Goal: Task Accomplishment & Management: Complete application form

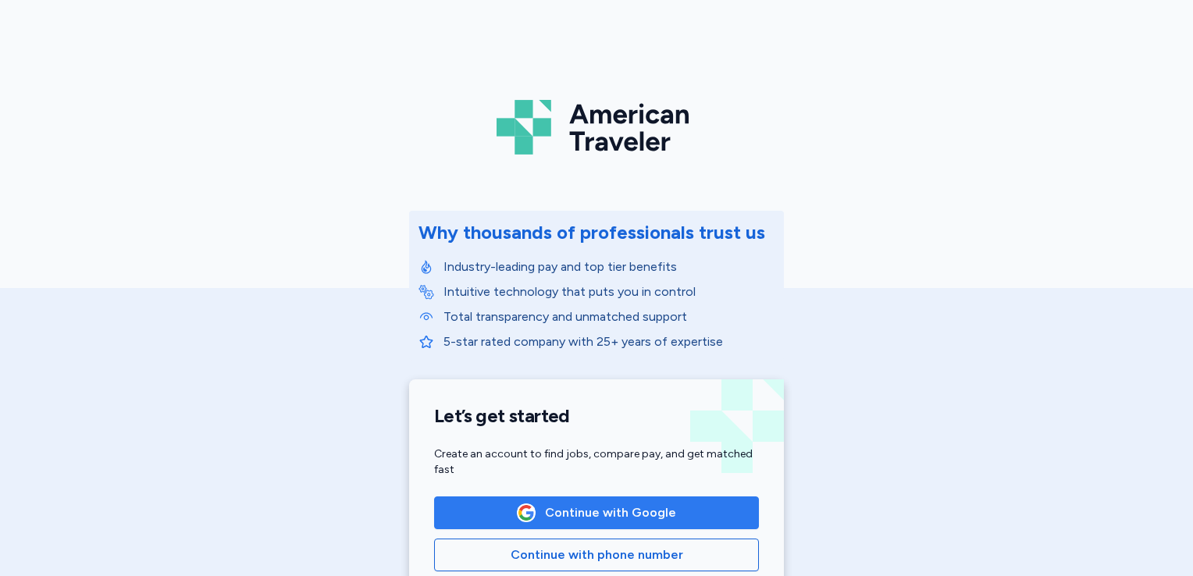
click at [590, 513] on span "Continue with Google" at bounding box center [610, 513] width 131 height 19
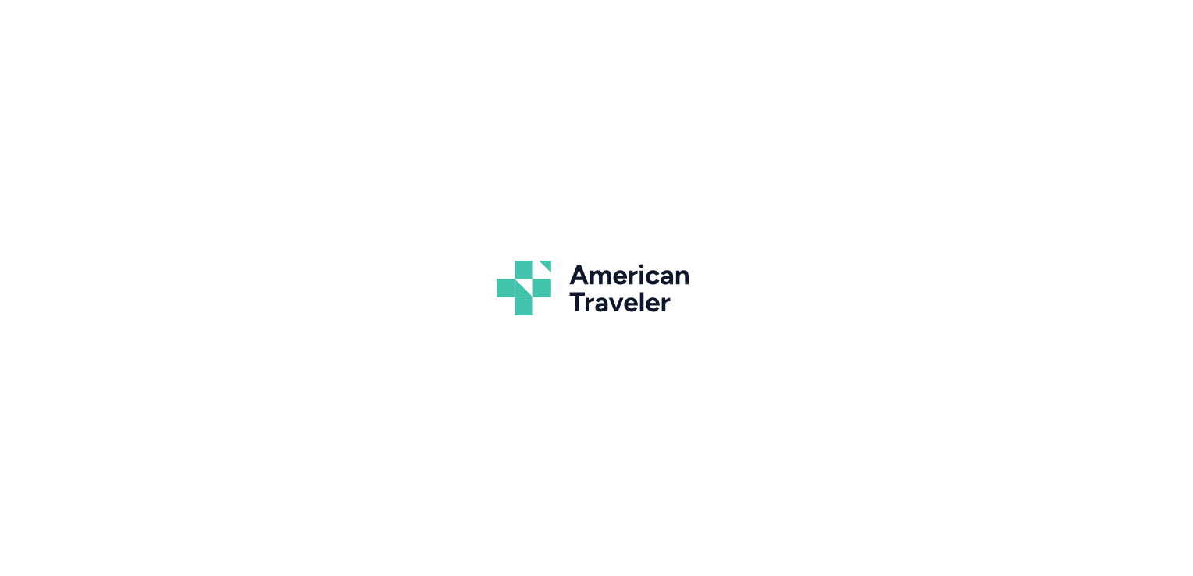
click at [698, 498] on div "American Traveler" at bounding box center [596, 288] width 1193 height 576
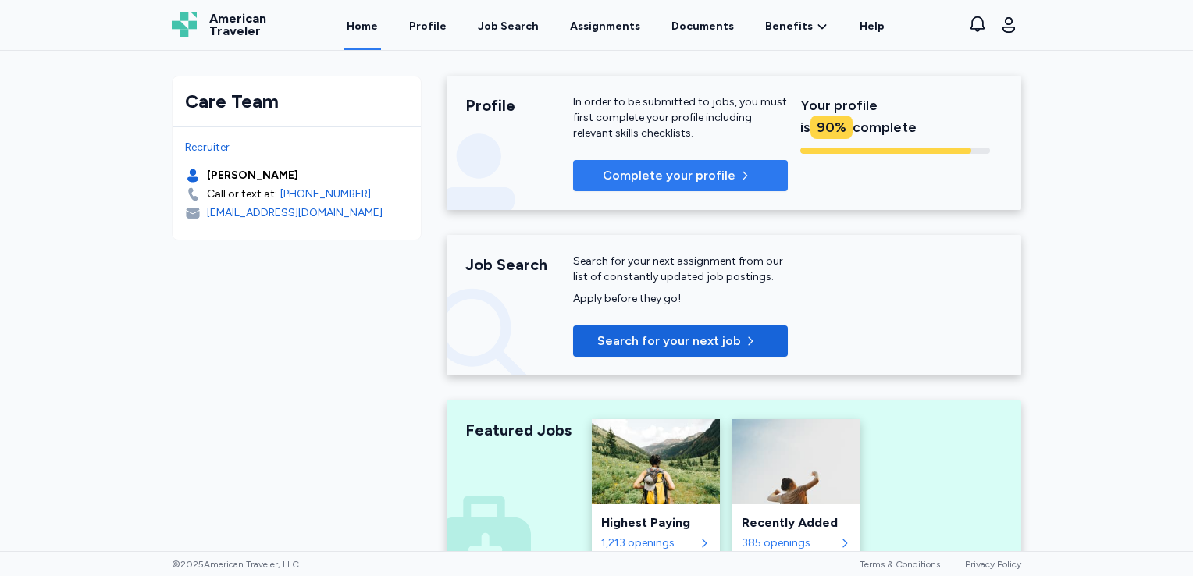
click at [692, 170] on span "Complete your profile" at bounding box center [669, 175] width 133 height 19
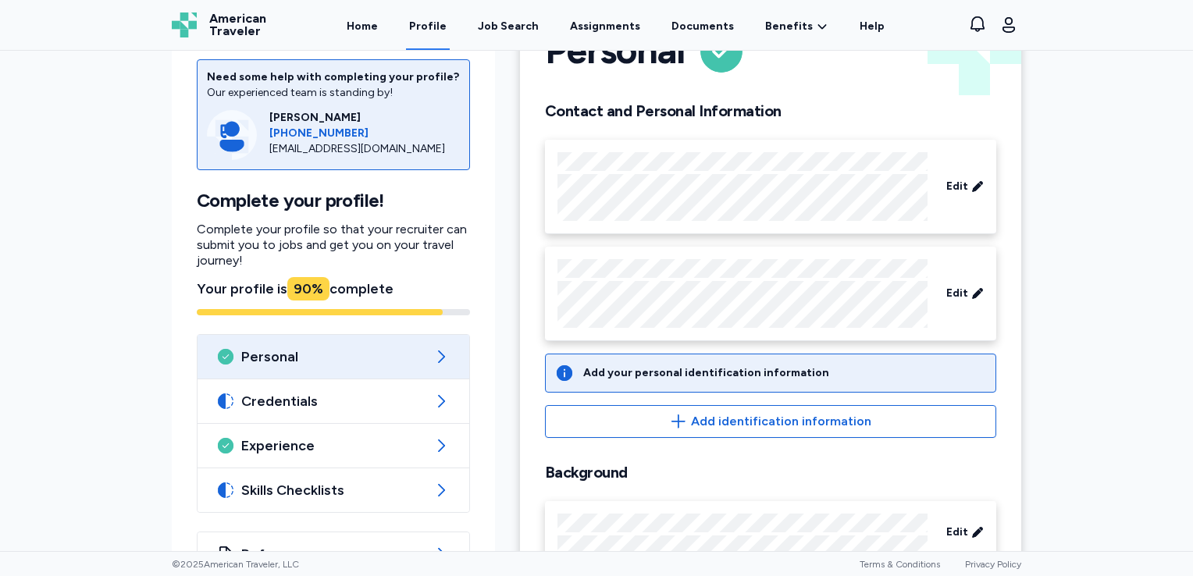
scroll to position [123, 0]
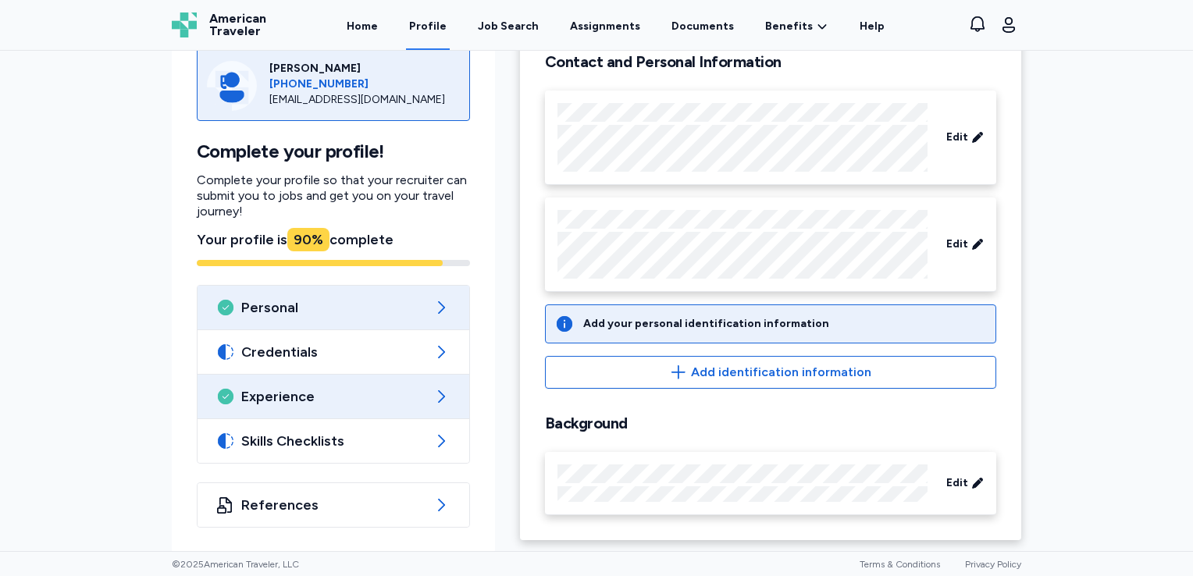
click at [297, 387] on span "Experience" at bounding box center [333, 396] width 184 height 19
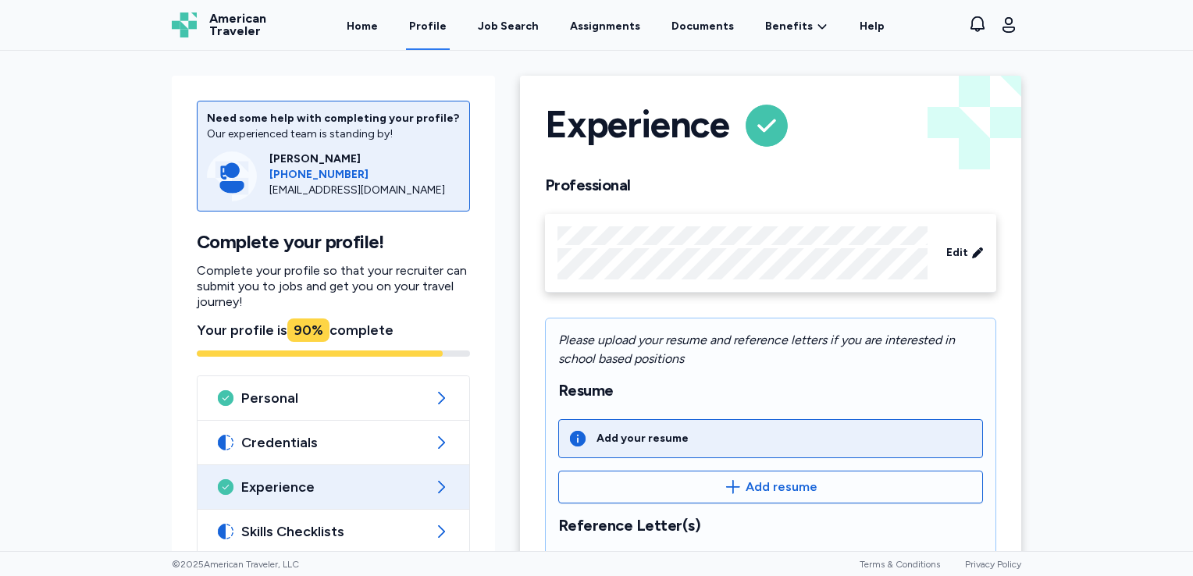
click at [294, 491] on span "Experience" at bounding box center [333, 487] width 184 height 19
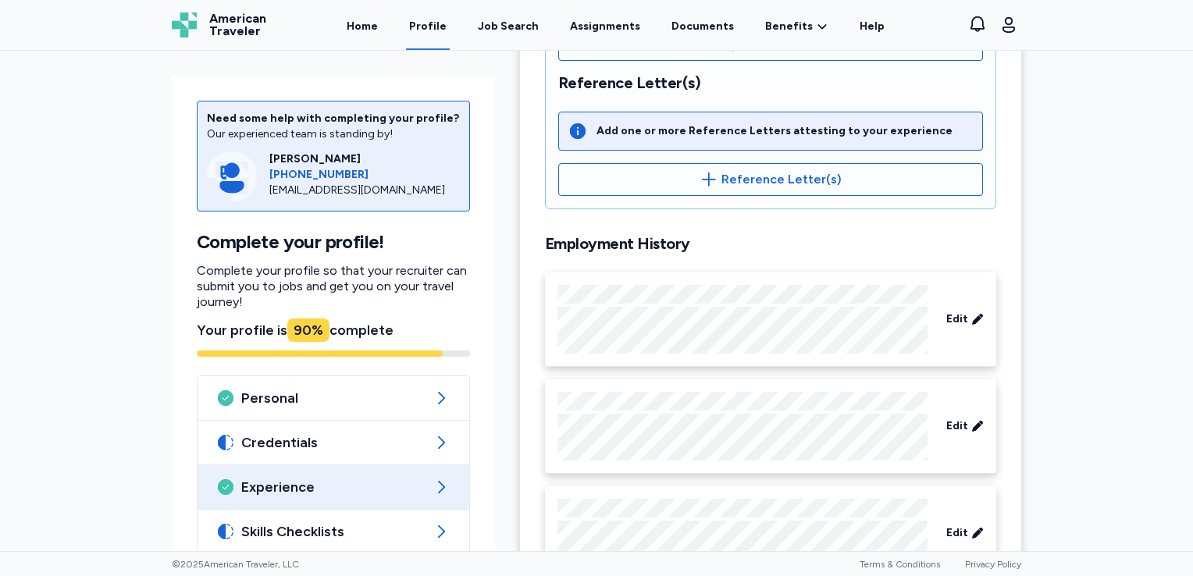
scroll to position [474, 0]
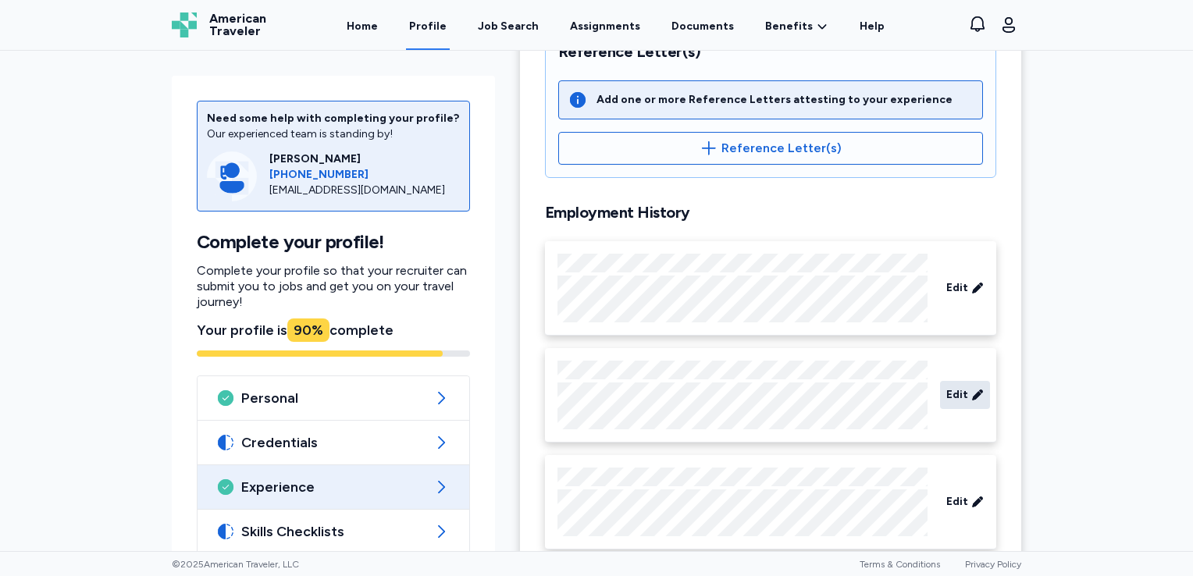
click at [947, 397] on span "Edit" at bounding box center [958, 395] width 22 height 16
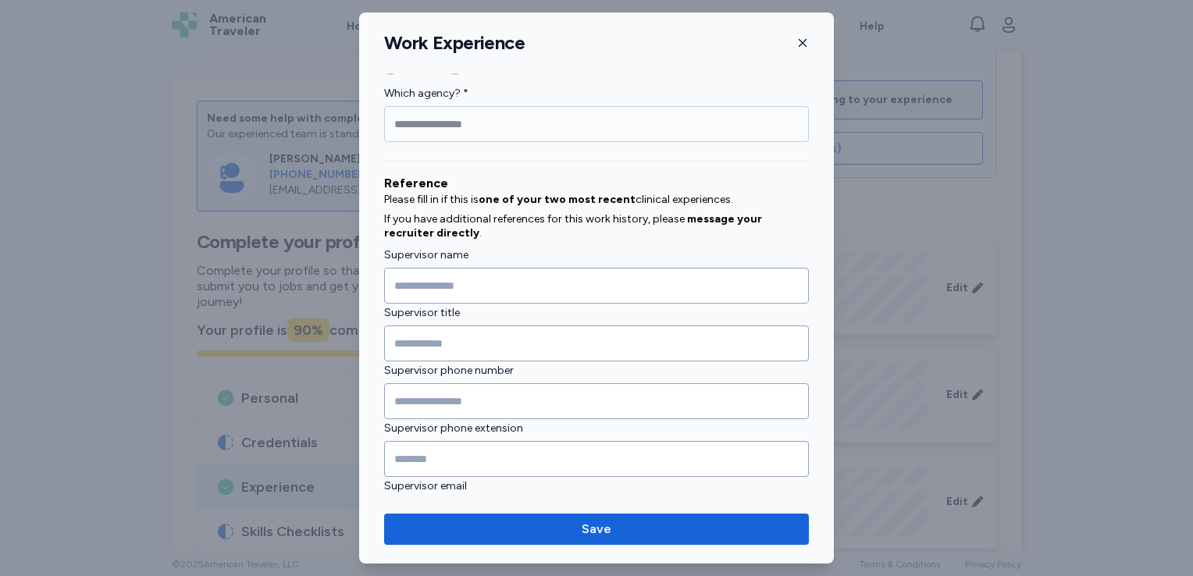
scroll to position [1678, 0]
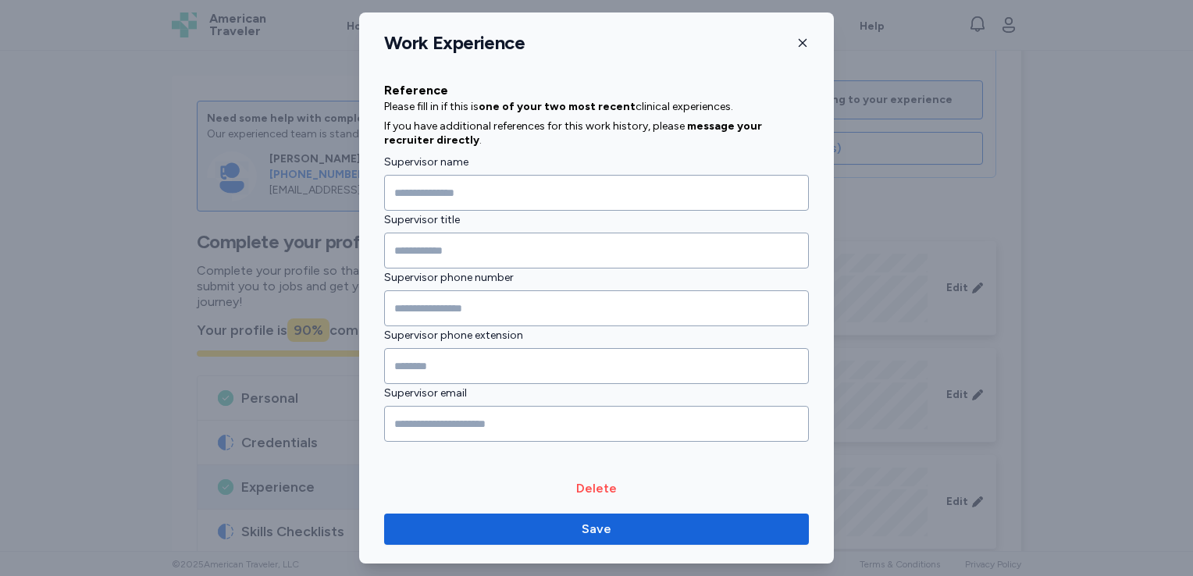
click at [1162, 155] on div at bounding box center [596, 288] width 1193 height 576
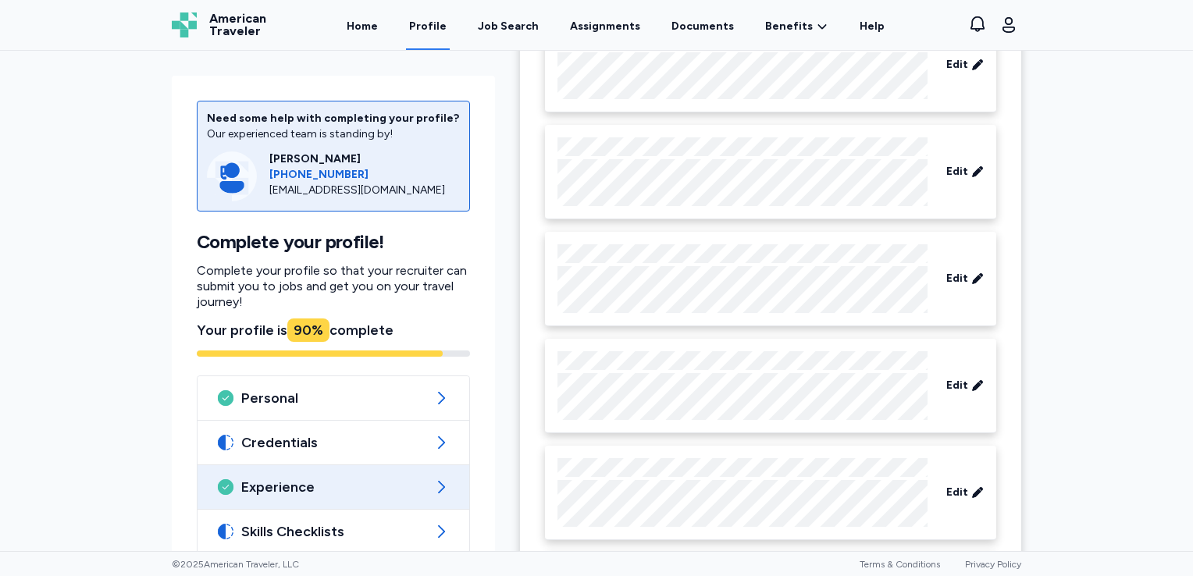
scroll to position [1021, 0]
